Goal: Task Accomplishment & Management: Use online tool/utility

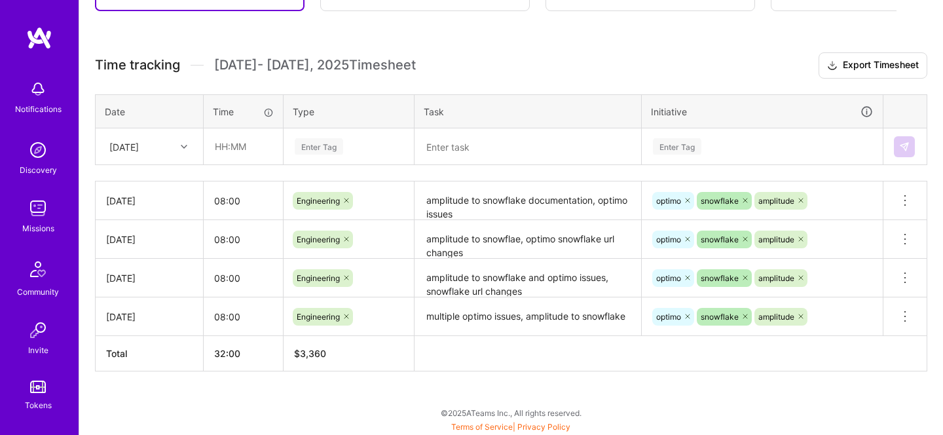
scroll to position [326, 0]
click at [259, 151] on input "text" at bounding box center [243, 146] width 78 height 35
type input "08:00"
click at [303, 159] on div "Enter Tag" at bounding box center [348, 147] width 129 height 34
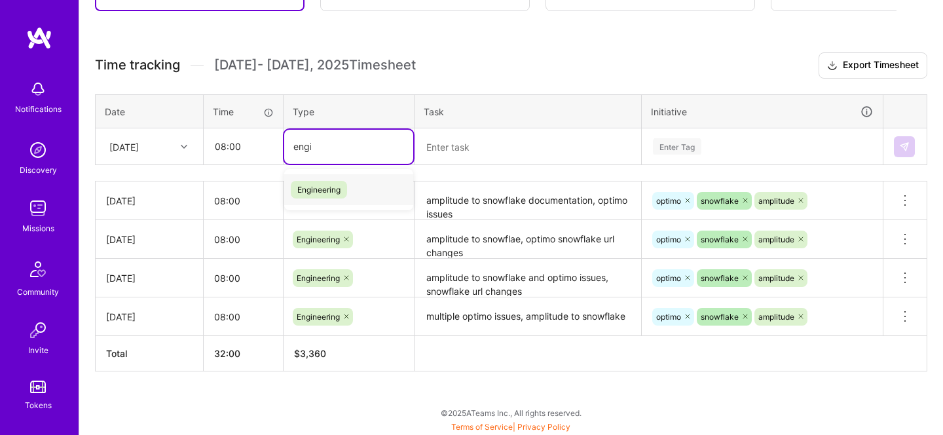
type input "engin"
click at [317, 181] on span "Engineering" at bounding box center [319, 190] width 56 height 18
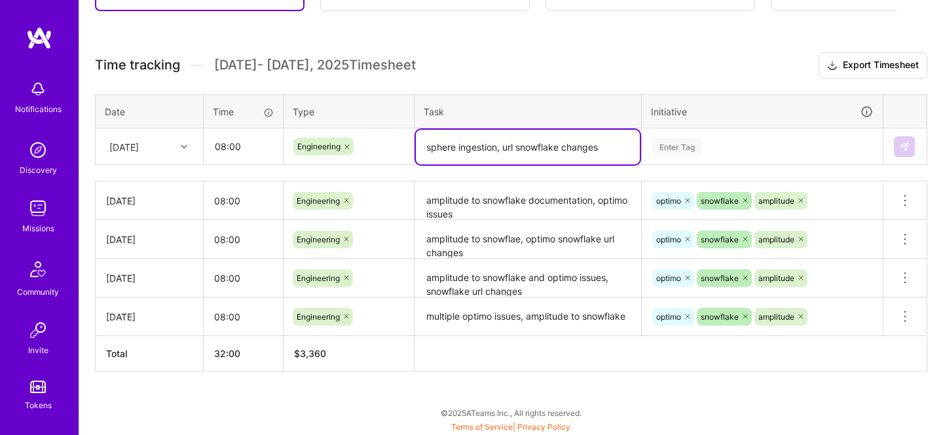
type textarea "sphere ingestion, url snowflake changes"
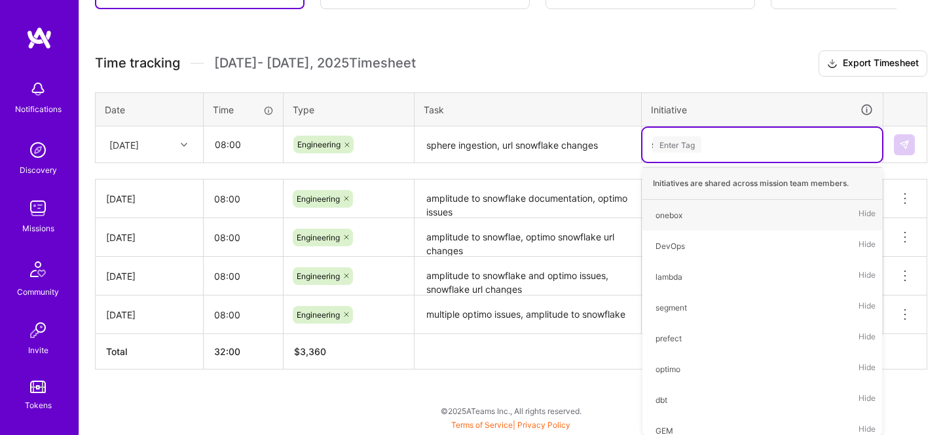
type input "sp"
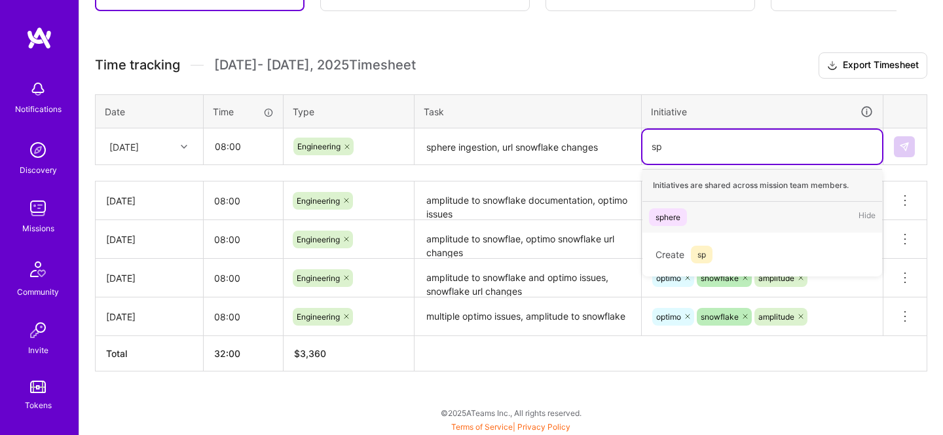
click at [662, 208] on span "sphere" at bounding box center [668, 217] width 38 height 18
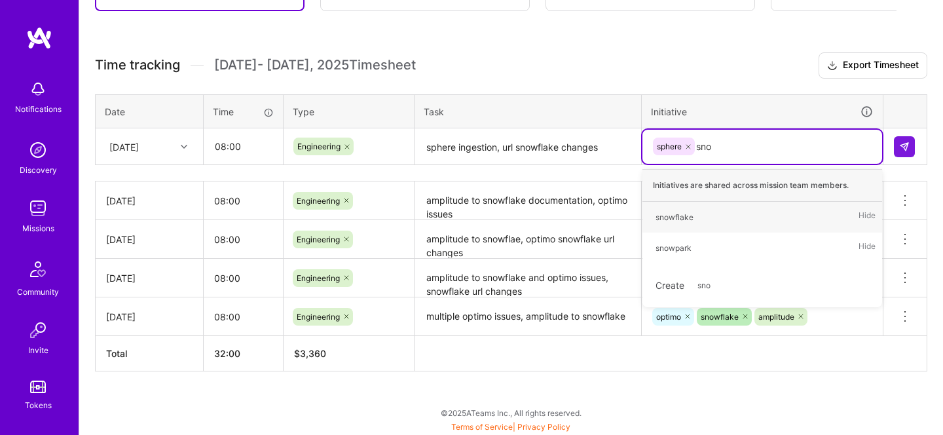
type input "snow"
click at [695, 220] on span "snowflake" at bounding box center [674, 217] width 51 height 18
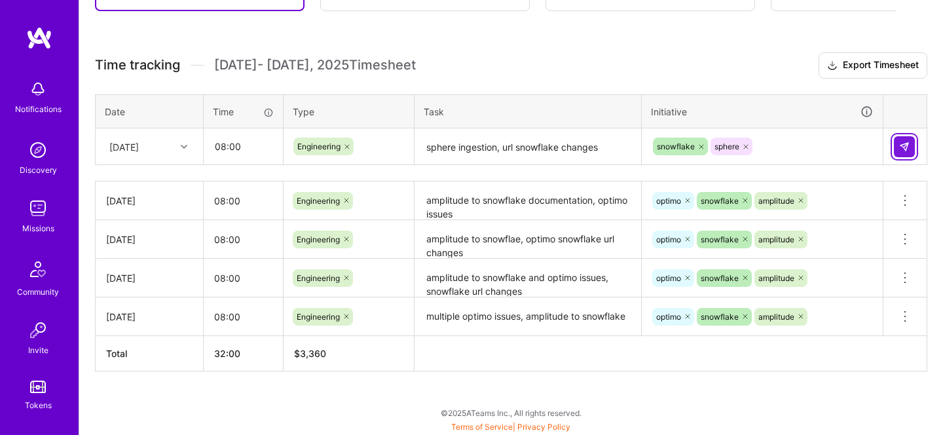
click at [901, 144] on img at bounding box center [904, 146] width 10 height 10
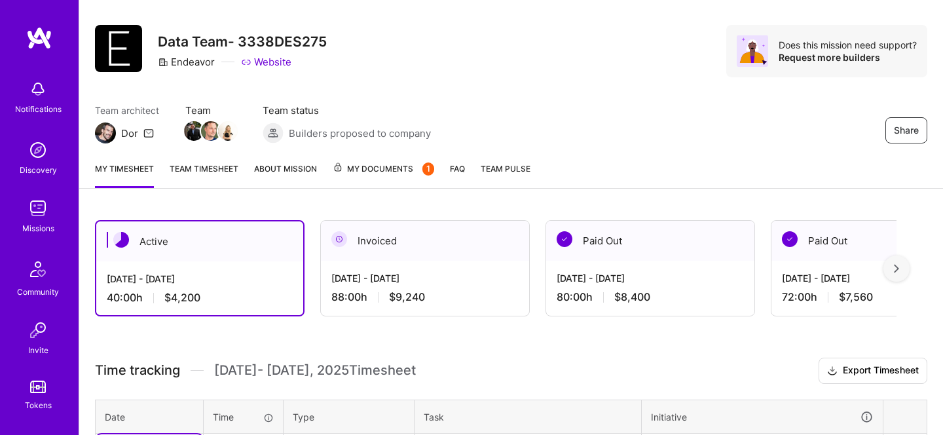
scroll to position [0, 0]
